Goal: Task Accomplishment & Management: Use online tool/utility

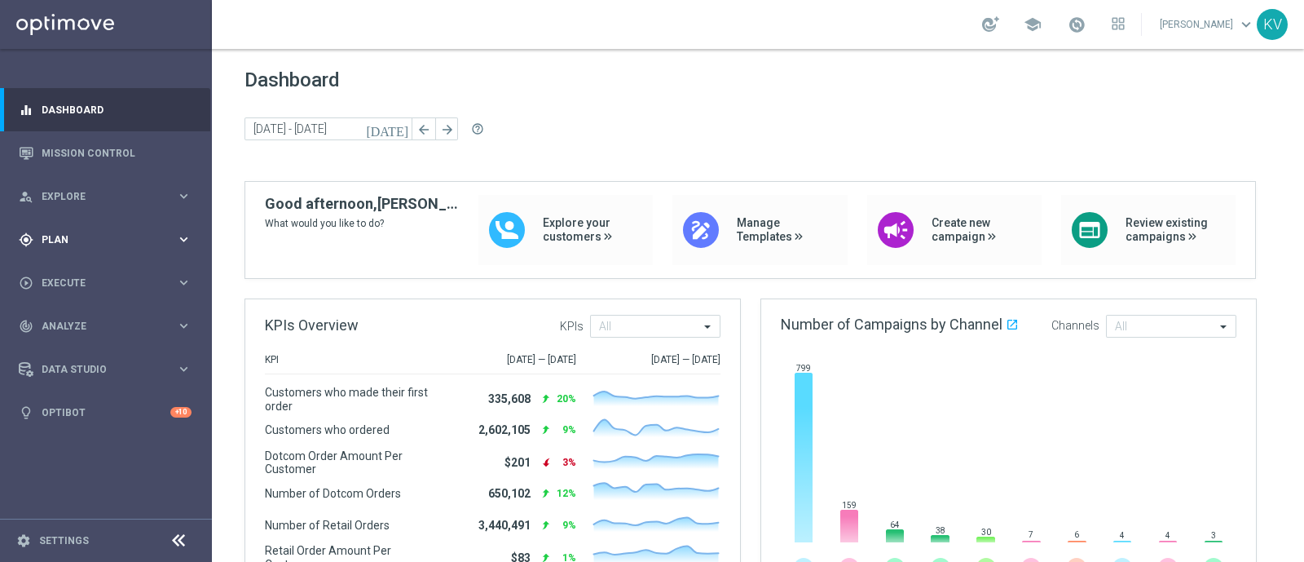
click at [131, 250] on div "gps_fixed Plan keyboard_arrow_right" at bounding box center [105, 239] width 210 height 43
click at [79, 316] on button "Templates keyboard_arrow_right" at bounding box center [117, 322] width 150 height 13
click at [77, 341] on link "Optimail" at bounding box center [110, 346] width 119 height 13
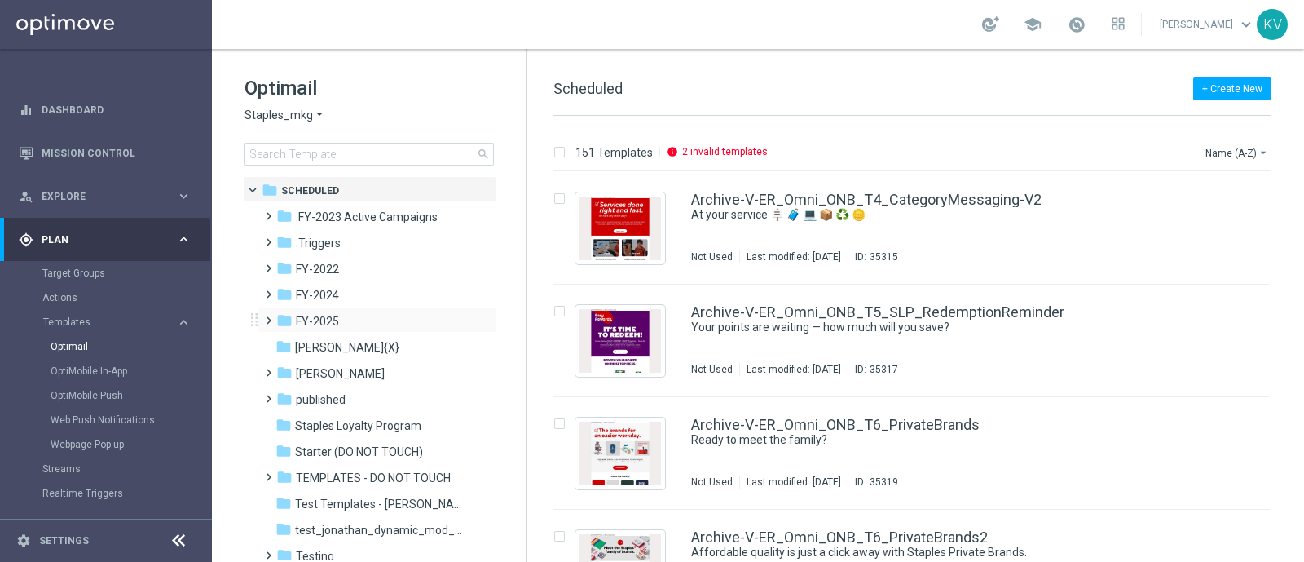
click at [262, 316] on span at bounding box center [265, 313] width 7 height 7
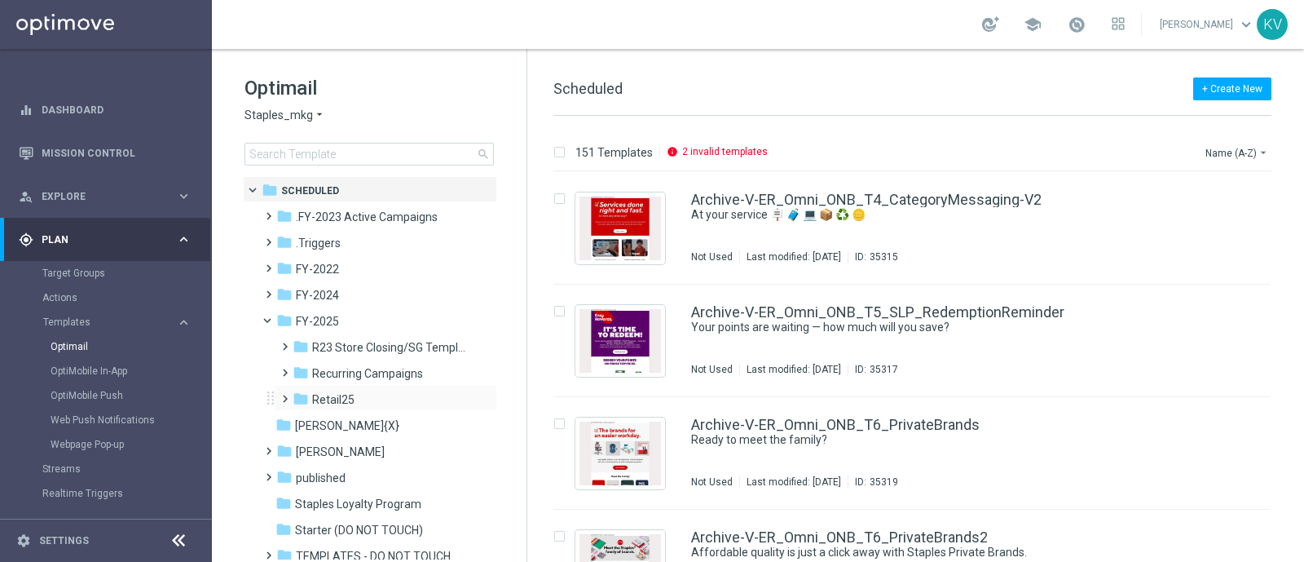
click at [281, 394] on span at bounding box center [281, 391] width 7 height 7
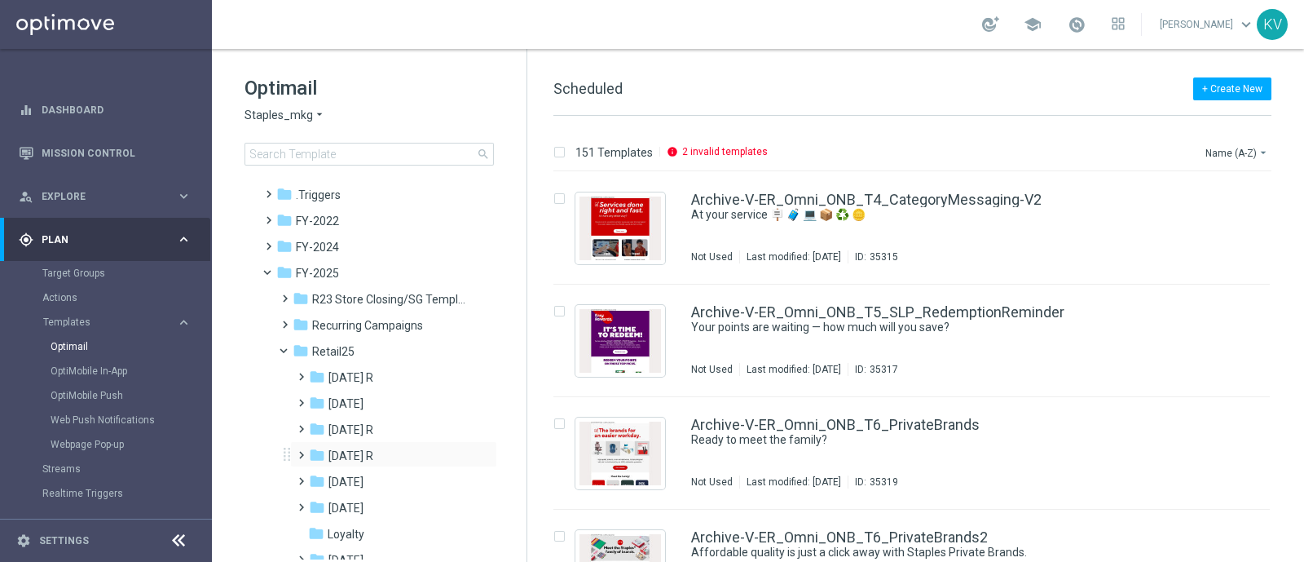
scroll to position [53, 0]
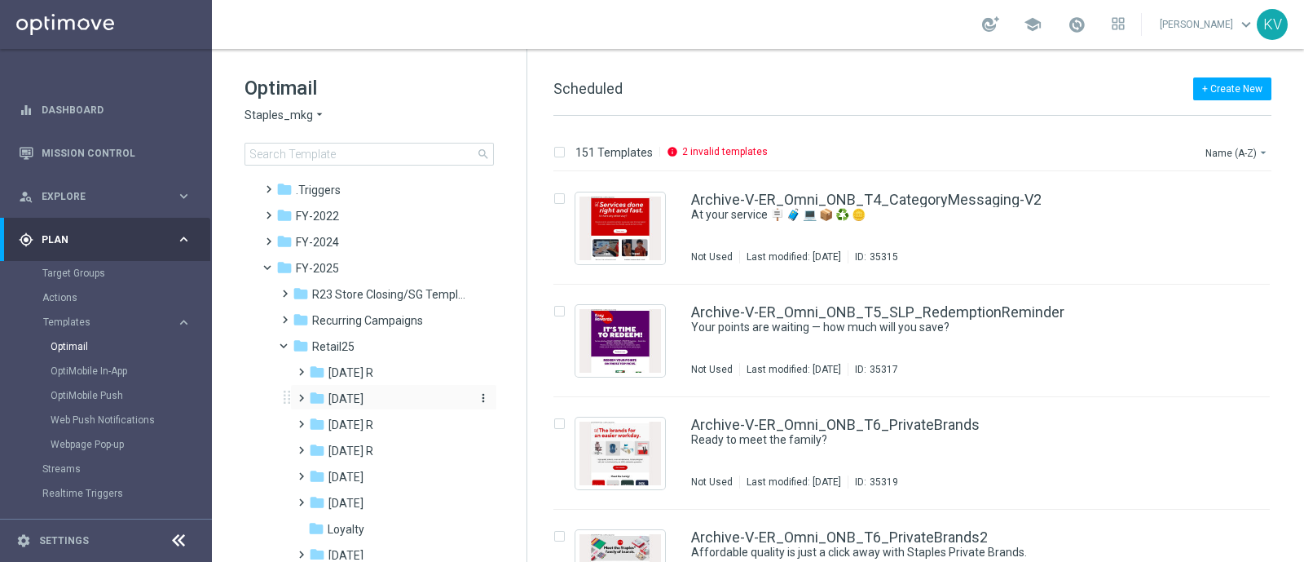
click at [309, 393] on icon "folder" at bounding box center [317, 398] width 16 height 16
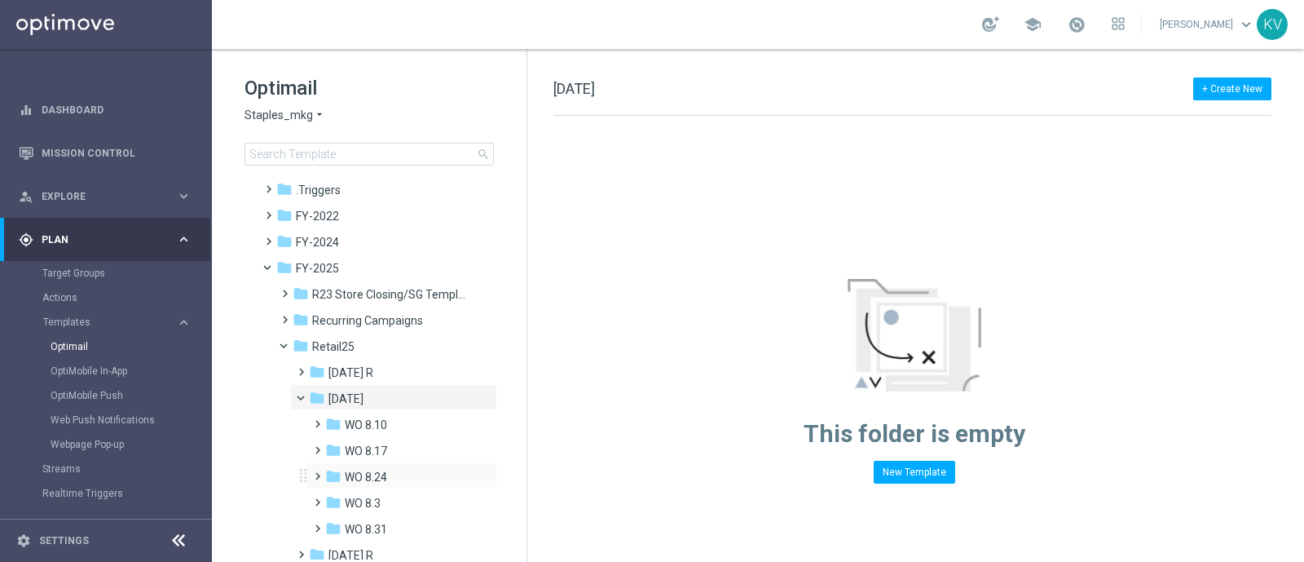
scroll to position [135, 0]
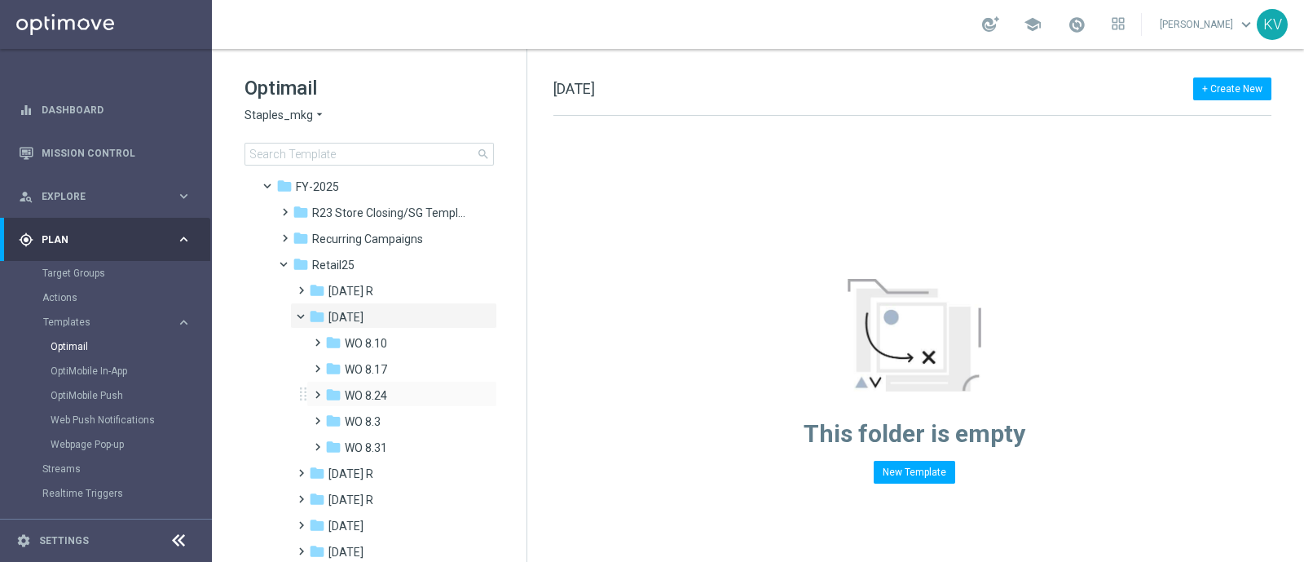
click at [318, 391] on span at bounding box center [314, 387] width 7 height 7
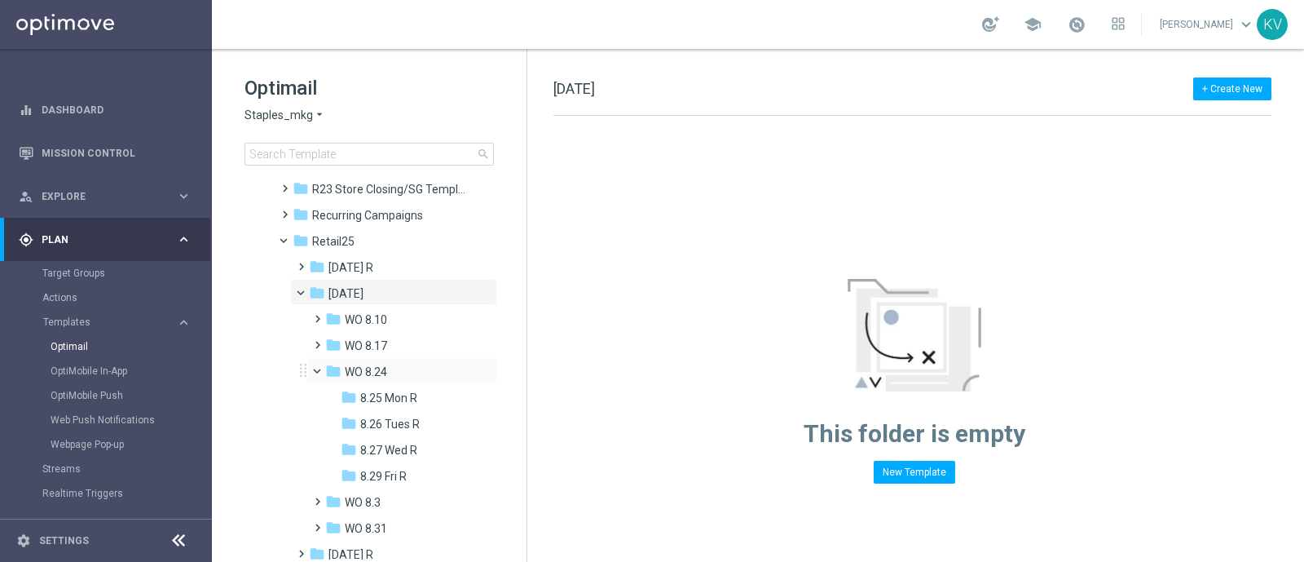
scroll to position [168, 0]
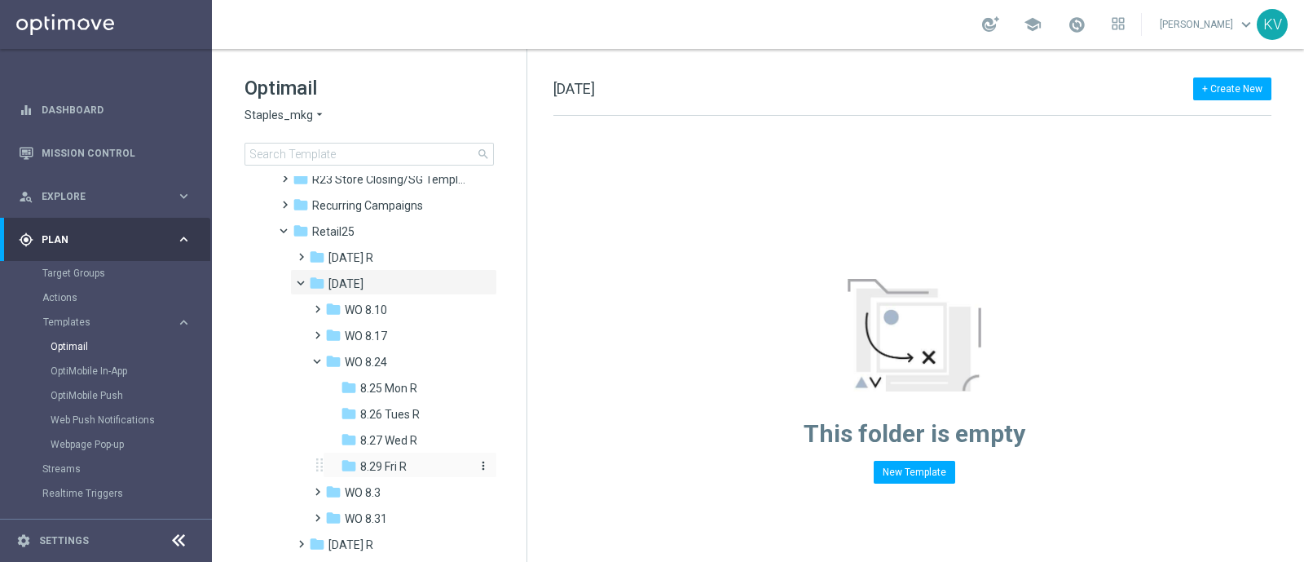
click at [380, 461] on span "8.29 Fri R" at bounding box center [383, 466] width 46 height 15
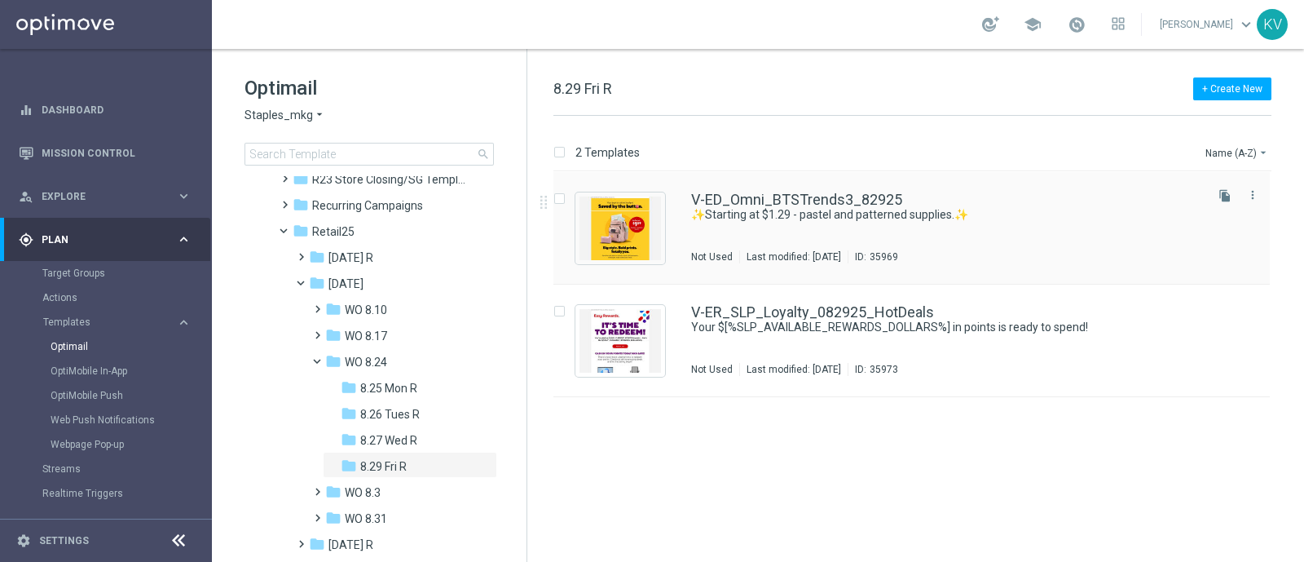
click at [676, 192] on div "V-ED_Omni_BTSTrends3_82925 ✨Starting at $1.29 - pastel and patterned supplies.✨…" at bounding box center [912, 228] width 717 height 113
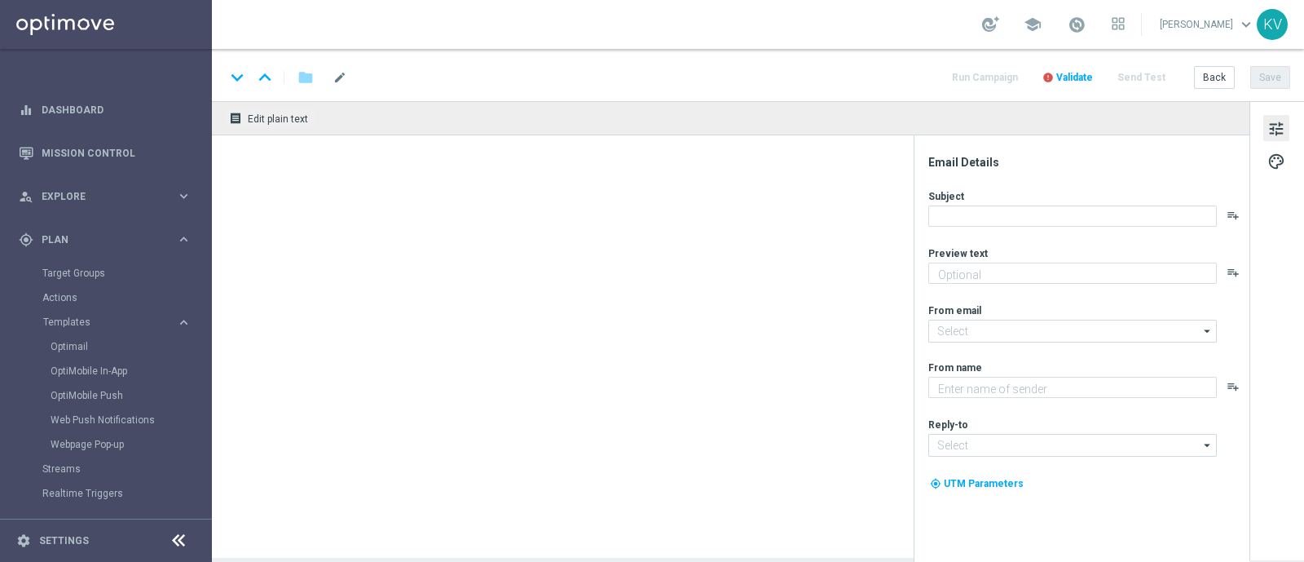
type textarea "Looking good for back to school."
type input "[EMAIL_ADDRESS][DOMAIN_NAME]"
type textarea "Staples Back To School"
type input "[EMAIL_ADDRESS][DOMAIN_NAME]"
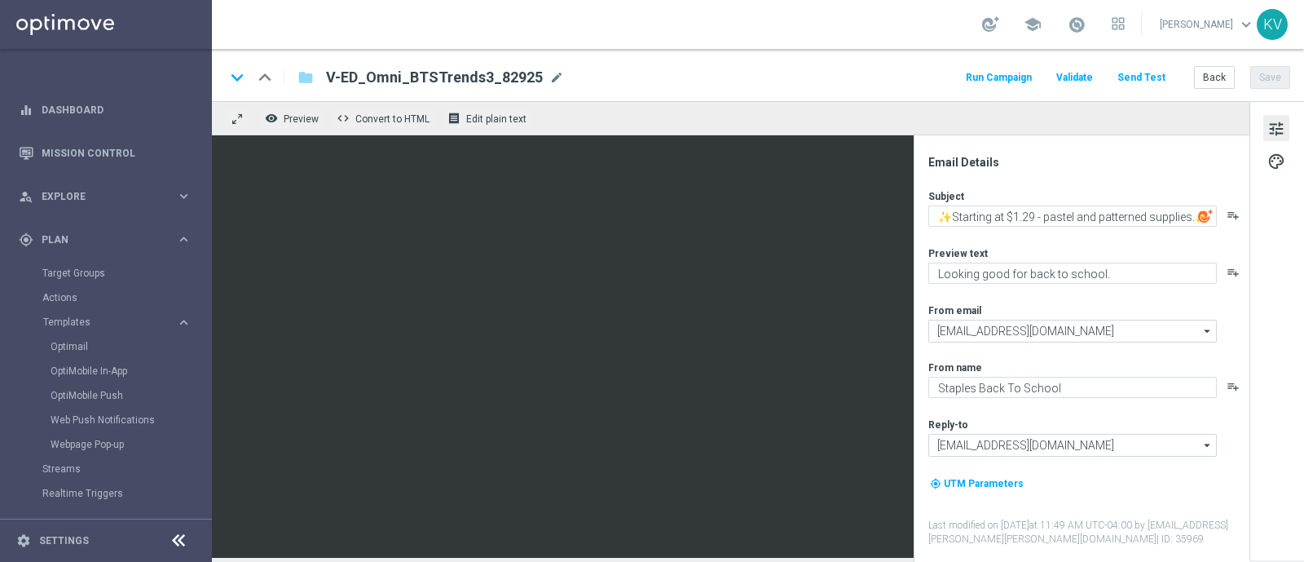
click at [1123, 59] on div "keyboard_arrow_down keyboard_arrow_up folder V-ED_Omni_BTSTrends3_82925 V-ED_Om…" at bounding box center [758, 75] width 1092 height 52
click at [1141, 75] on button "Send Test" at bounding box center [1141, 78] width 53 height 22
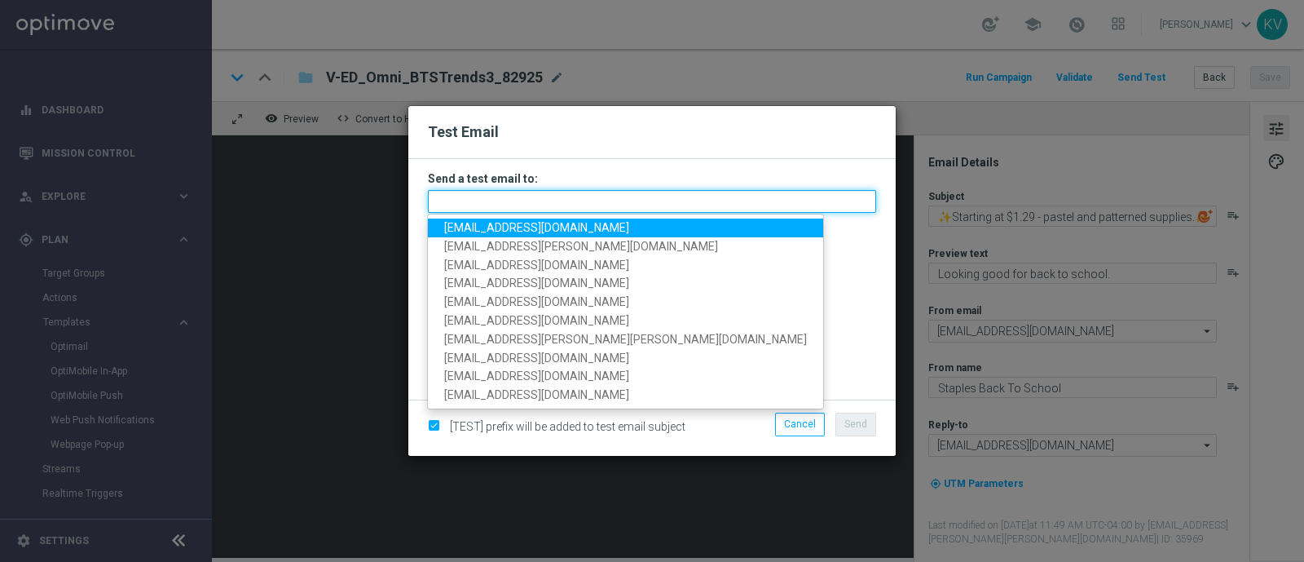
click at [673, 202] on input "text" at bounding box center [652, 201] width 448 height 23
paste input "[EMAIL_ADDRESS][DOMAIN_NAME]"
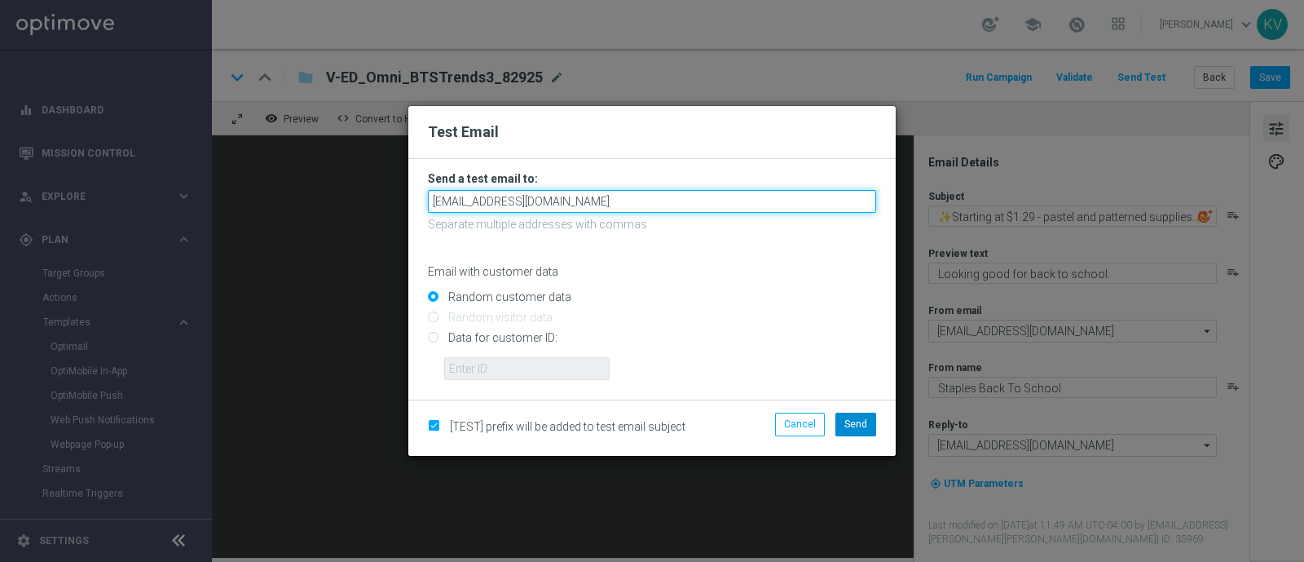
type input "[EMAIL_ADDRESS][DOMAIN_NAME]"
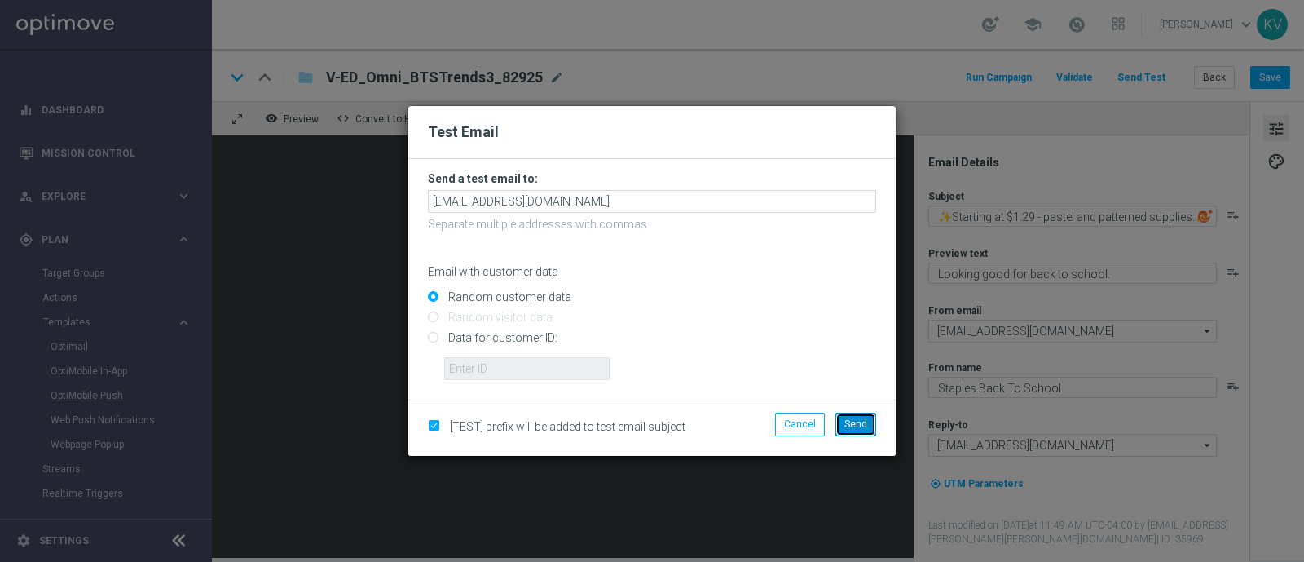
click at [853, 430] on button "Send" at bounding box center [856, 424] width 41 height 23
